Goal: Information Seeking & Learning: Learn about a topic

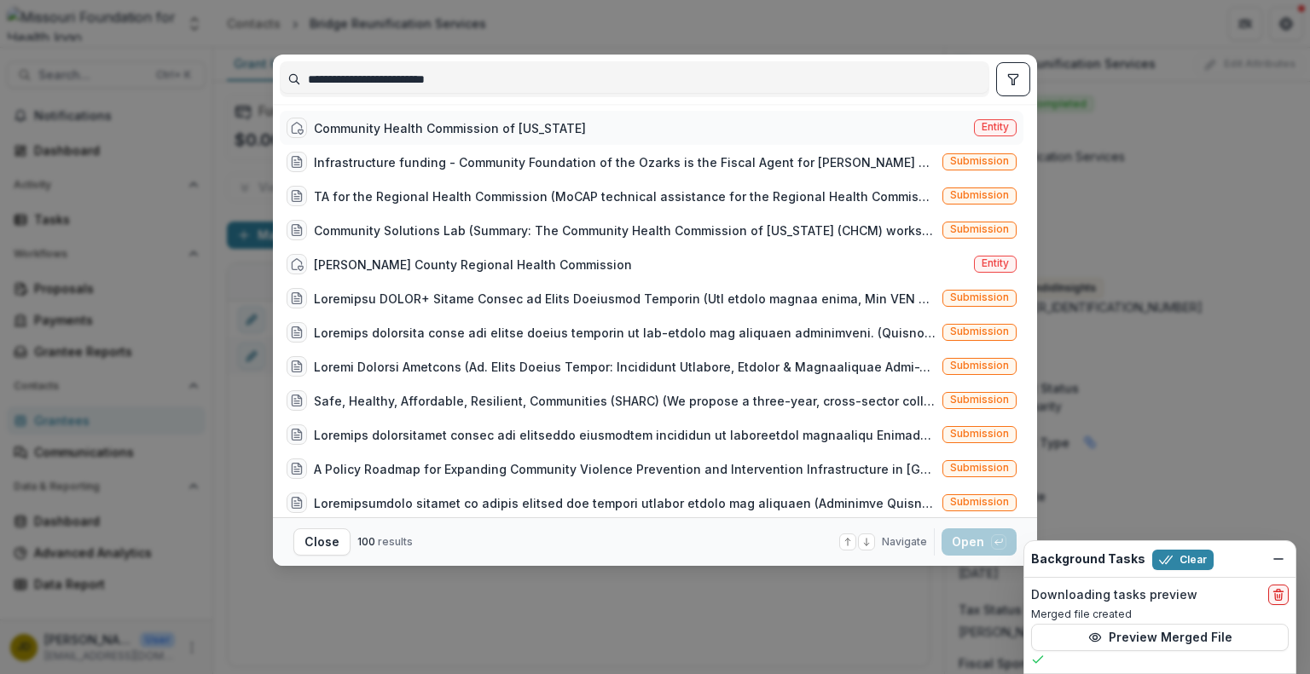
type input "**********"
click at [379, 122] on div "Community Health Commission of [US_STATE]" at bounding box center [450, 128] width 272 height 18
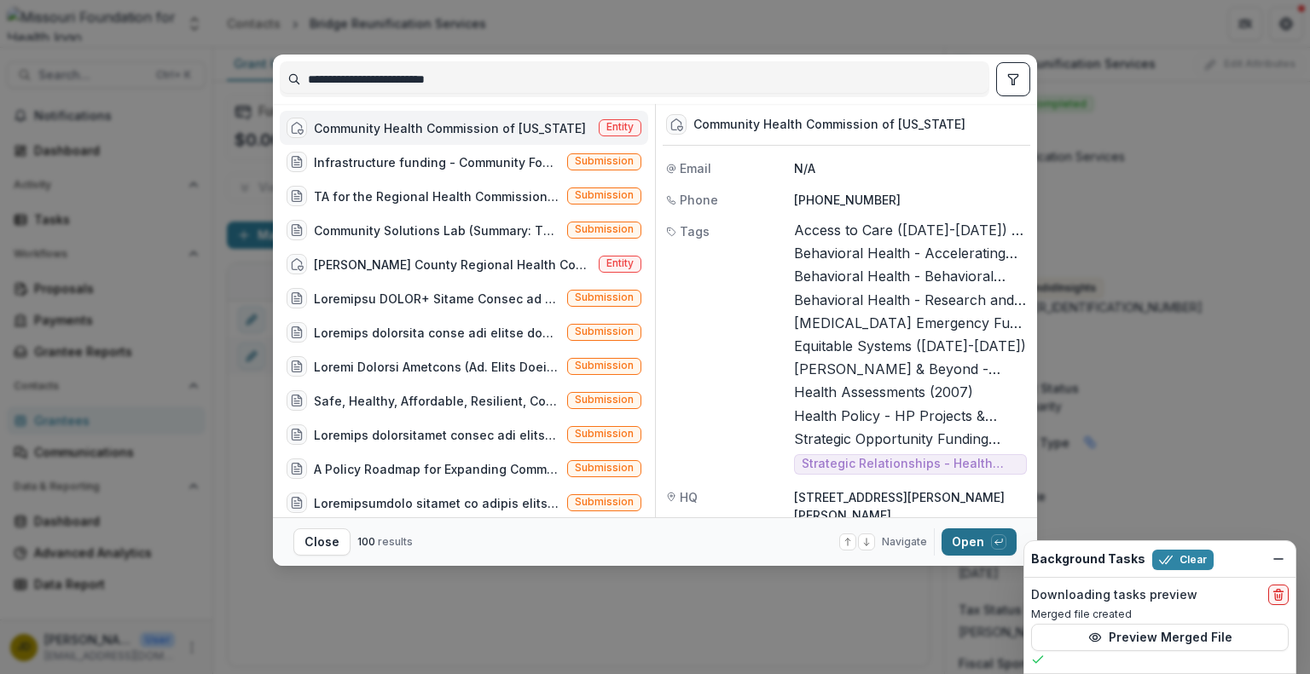
click at [971, 545] on button "Open with enter key" at bounding box center [978, 542] width 75 height 27
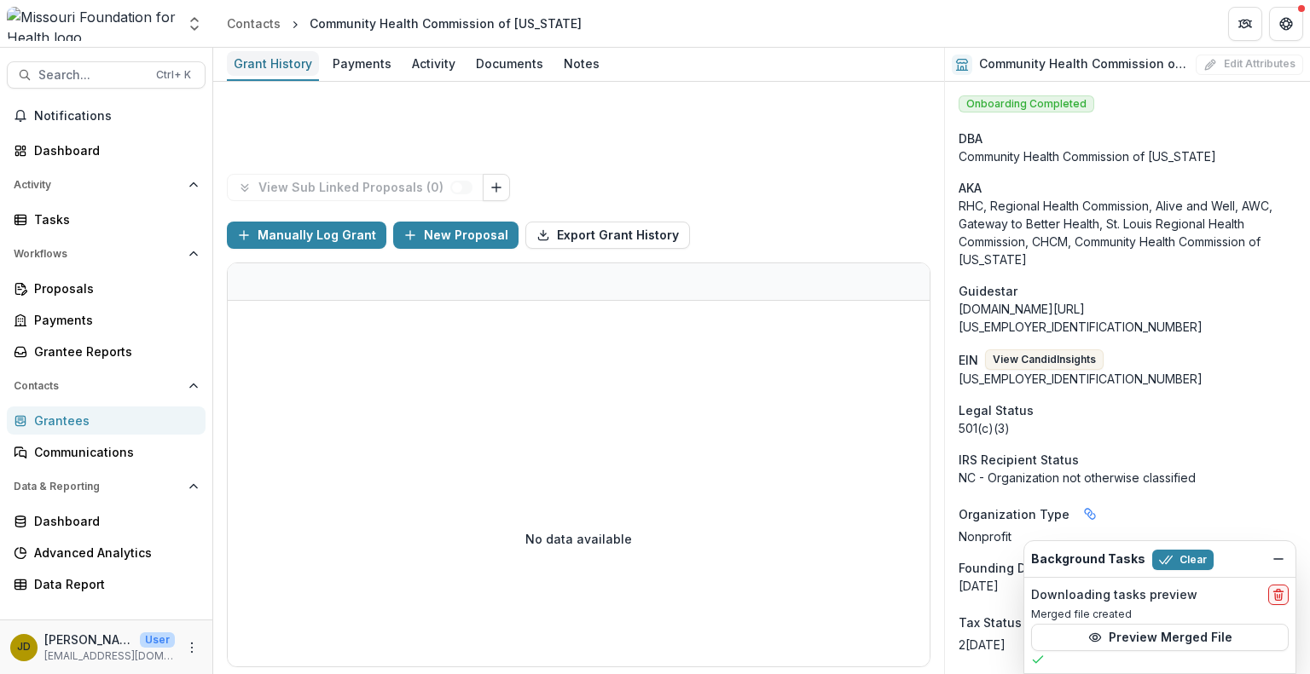
click at [282, 67] on div "Grant History" at bounding box center [273, 63] width 92 height 25
click at [434, 65] on div "Activity" at bounding box center [433, 63] width 57 height 25
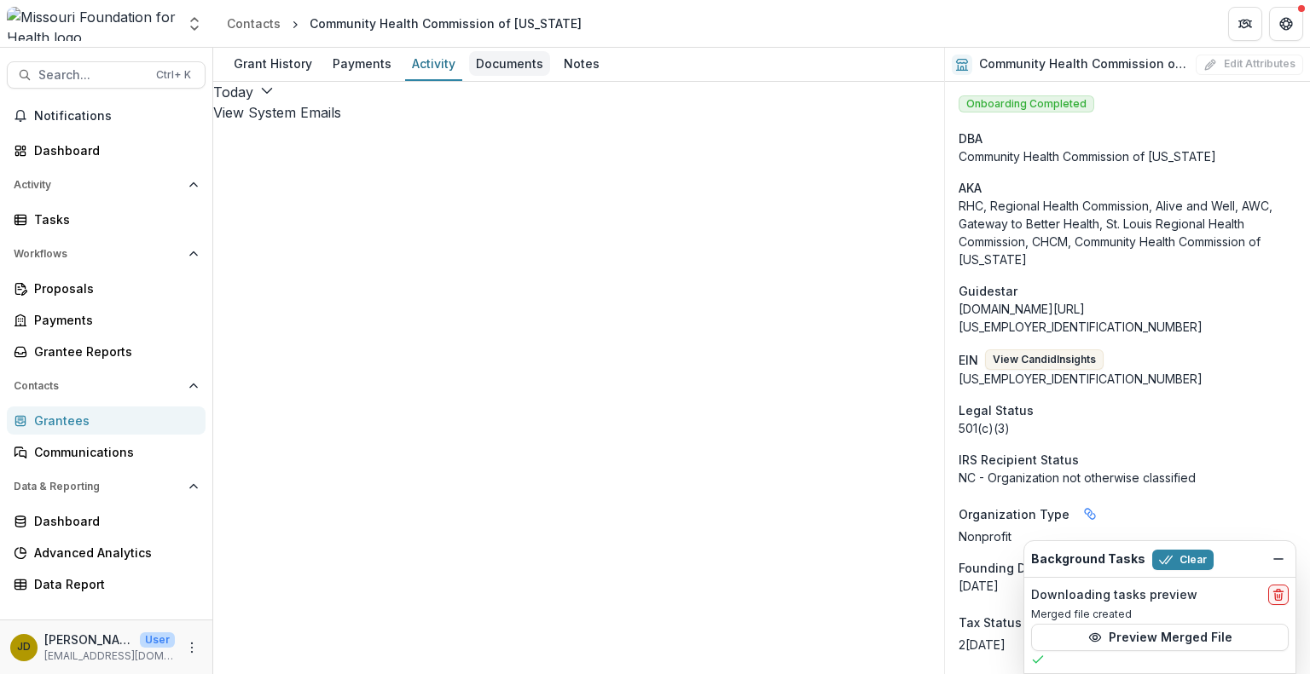
click at [508, 69] on div "Documents" at bounding box center [509, 63] width 81 height 25
click at [287, 62] on div "Grant History" at bounding box center [273, 63] width 92 height 25
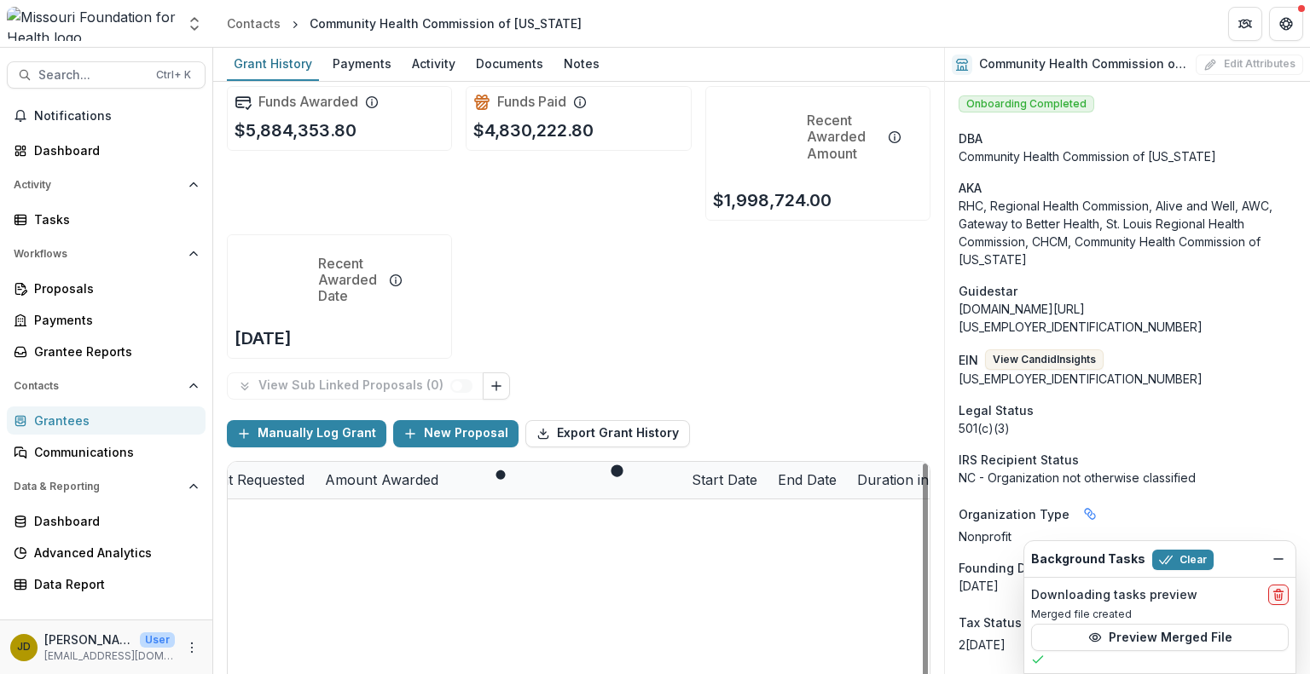
scroll to position [0, 679]
drag, startPoint x: 436, startPoint y: 664, endPoint x: 426, endPoint y: 663, distance: 9.4
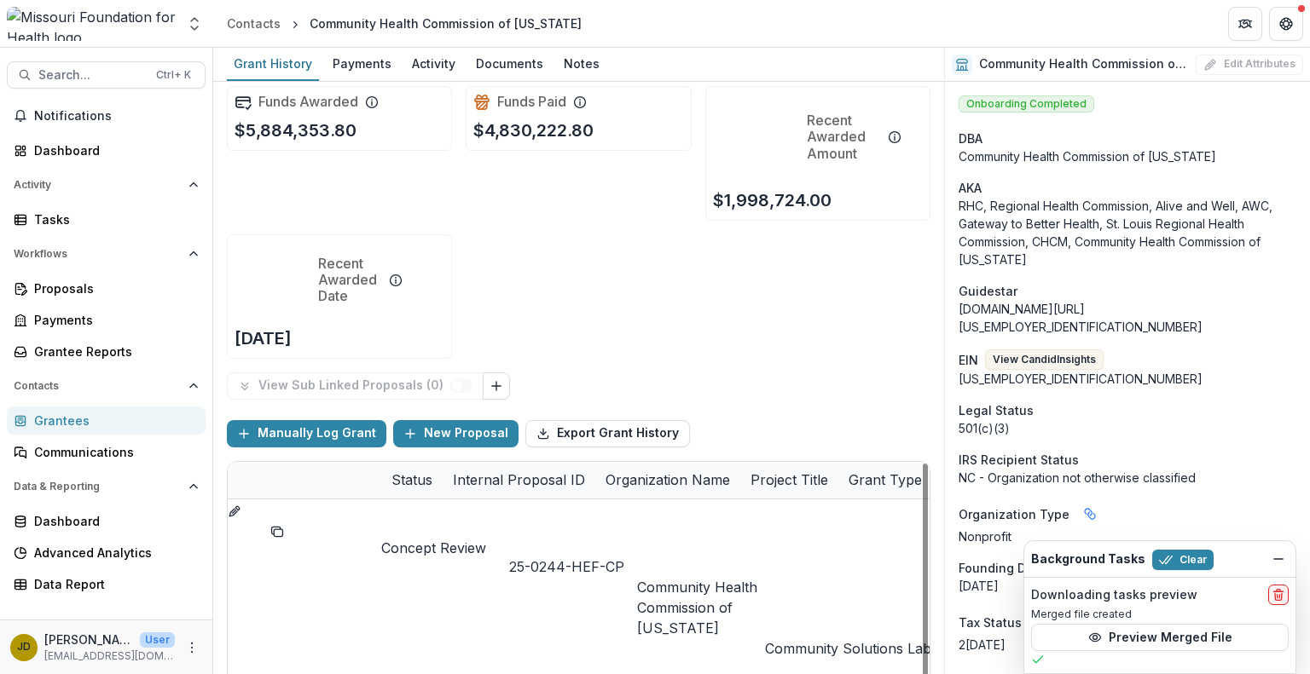
drag, startPoint x: 426, startPoint y: 662, endPoint x: 358, endPoint y: 664, distance: 68.3
